Goal: Information Seeking & Learning: Find contact information

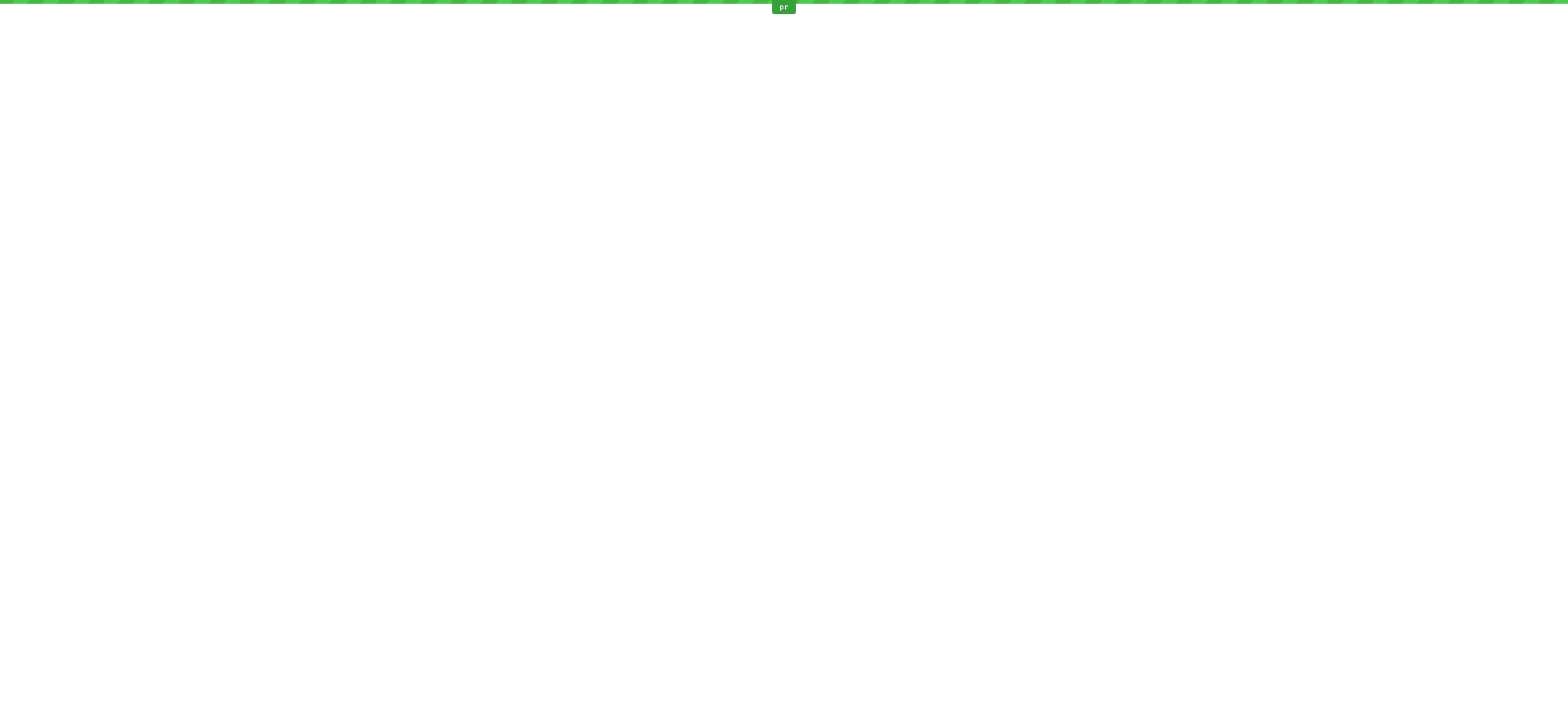
click at [275, 280] on div "pr" at bounding box center [784, 355] width 1568 height 710
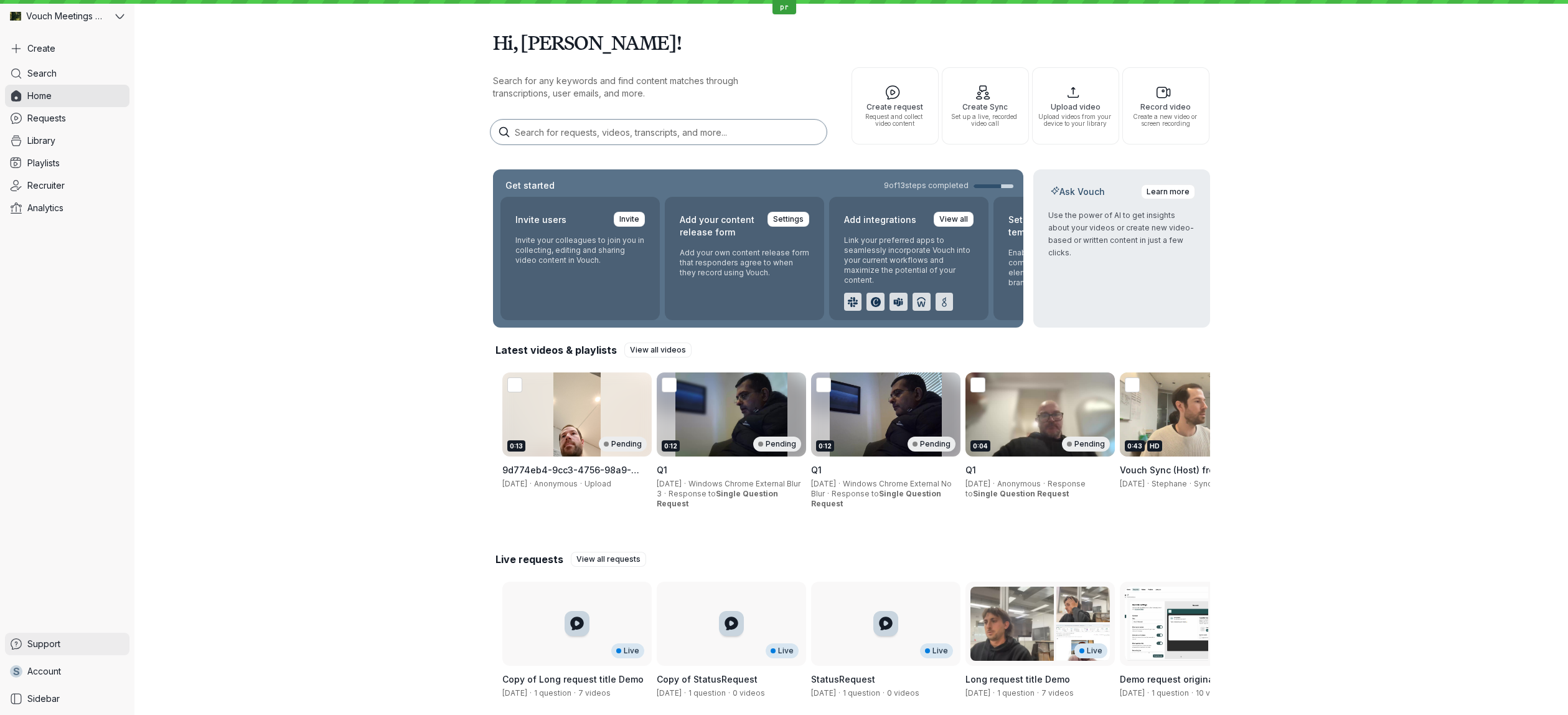
click at [41, 641] on span "Support" at bounding box center [44, 644] width 33 height 13
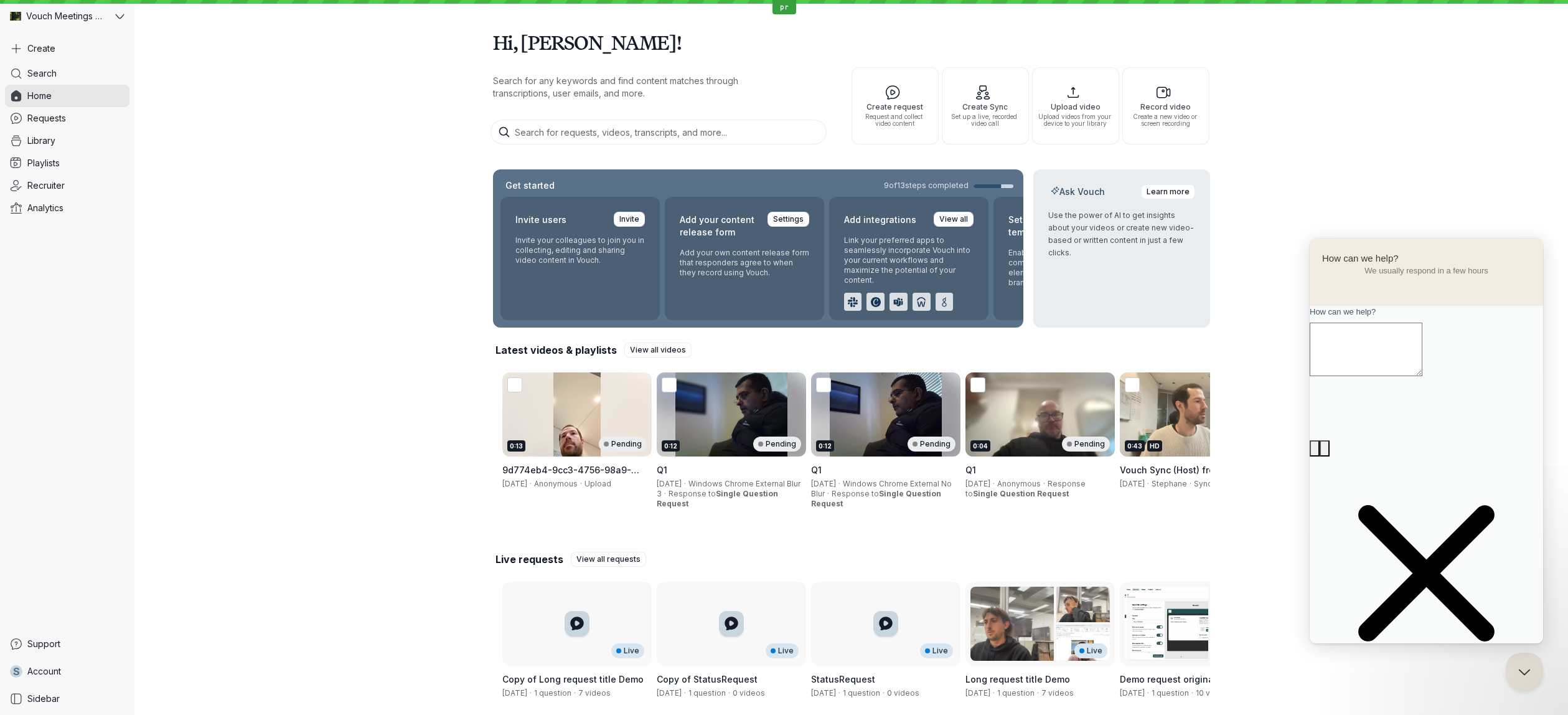
click at [1427, 249] on span "Go back" at bounding box center [1427, 244] width 0 height 9
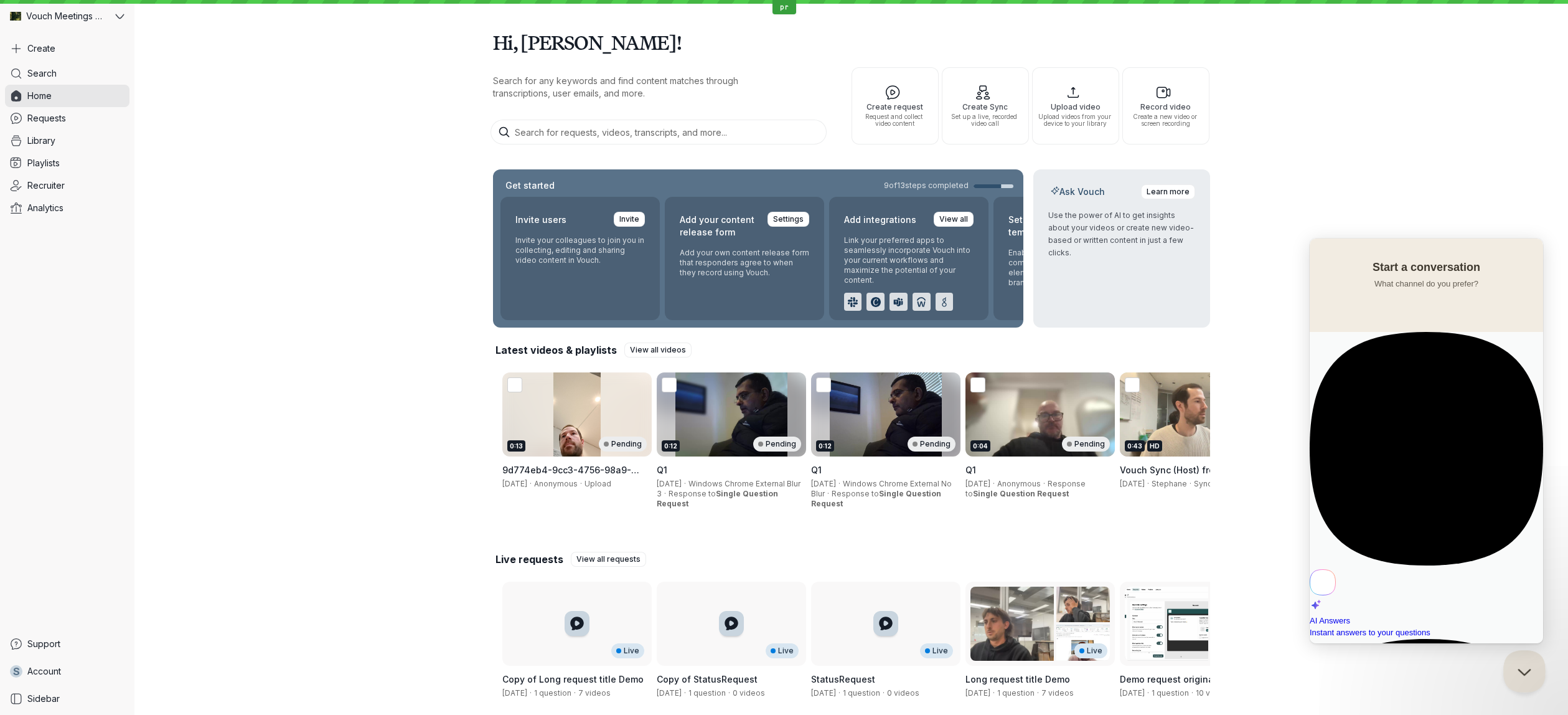
click at [1525, 664] on button "Close Beacon popover" at bounding box center [1522, 669] width 37 height 37
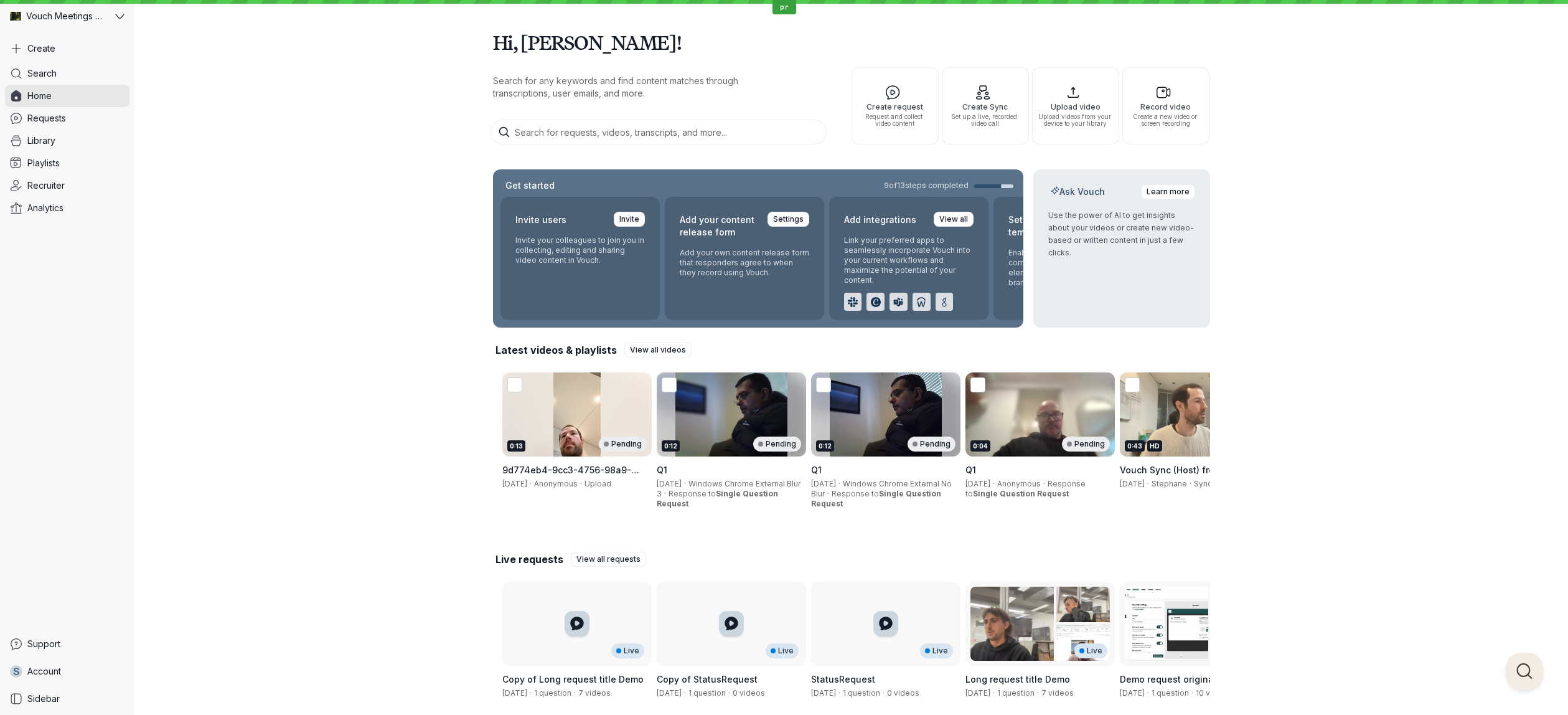
click at [1425, 357] on div "Hi, [PERSON_NAME]! Search for any keywords and find content matches through tra…" at bounding box center [851, 380] width 1434 height 761
